Goal: Task Accomplishment & Management: Use online tool/utility

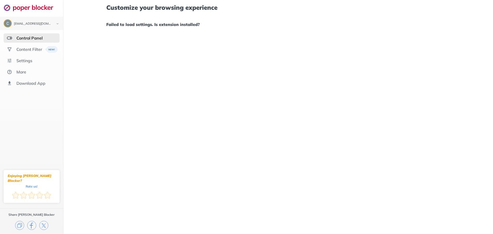
click at [156, 24] on h1 "Failed to load settings. Is extension installed?" at bounding box center [277, 24] width 343 height 7
drag, startPoint x: 136, startPoint y: 24, endPoint x: 105, endPoint y: 30, distance: 31.2
click at [136, 25] on h1 "Failed to load settings. Is extension installed?" at bounding box center [277, 24] width 343 height 7
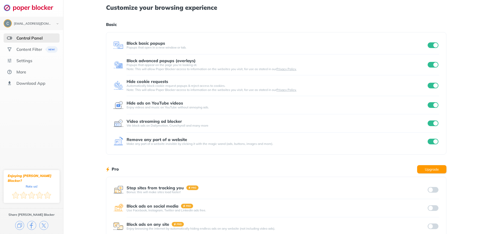
scroll to position [32, 0]
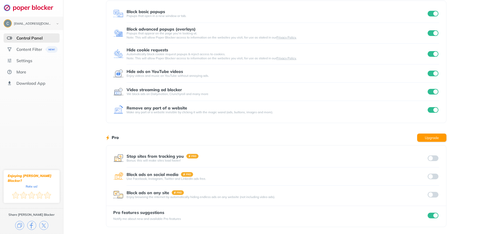
click at [433, 194] on div at bounding box center [432, 194] width 13 height 7
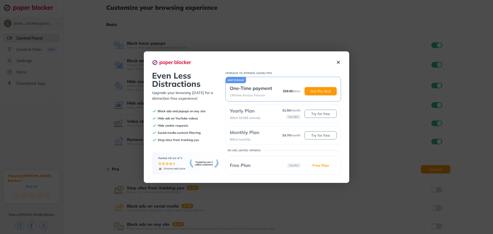
click at [339, 60] on img at bounding box center [337, 62] width 5 height 5
